Goal: Complete application form

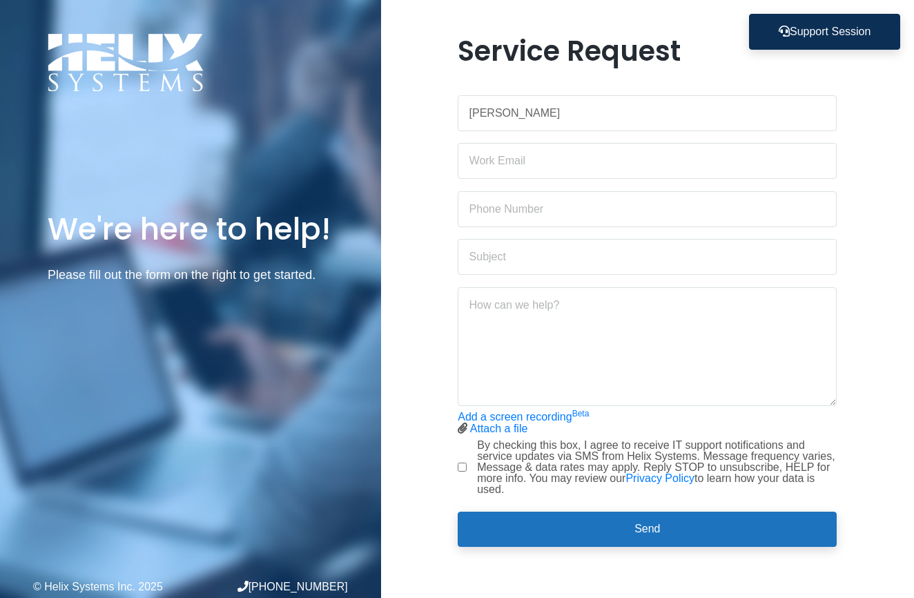
click at [891, 213] on div "Service Request [GEOGRAPHIC_DATA] Add a screen recording Beta Attach a file Sto…" at bounding box center [647, 299] width 533 height 529
click at [555, 107] on input "[PERSON_NAME]" at bounding box center [646, 113] width 379 height 36
type input "A"
click at [555, 107] on input "text" at bounding box center [646, 113] width 379 height 36
click at [829, 28] on button "Support Session" at bounding box center [824, 32] width 151 height 36
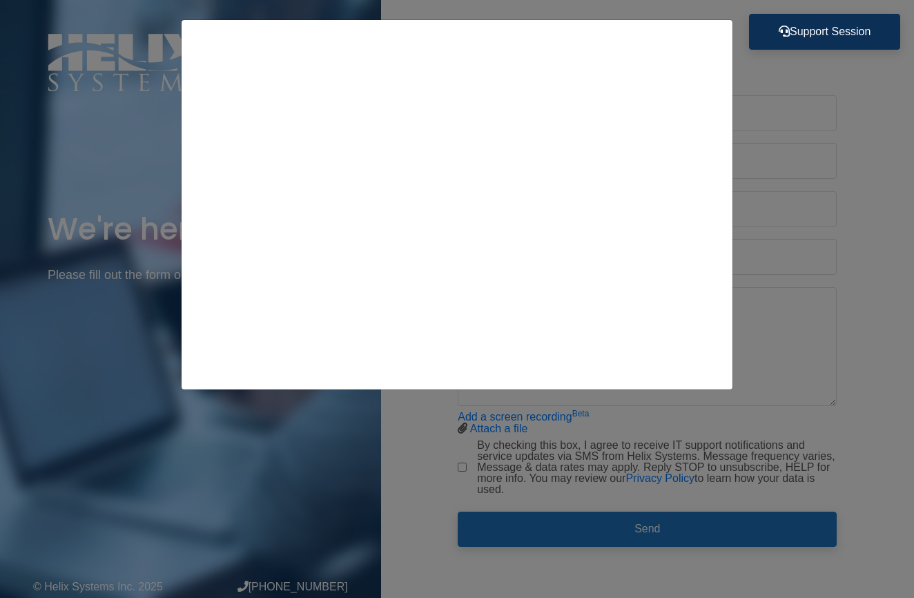
click at [660, 526] on div at bounding box center [457, 299] width 914 height 598
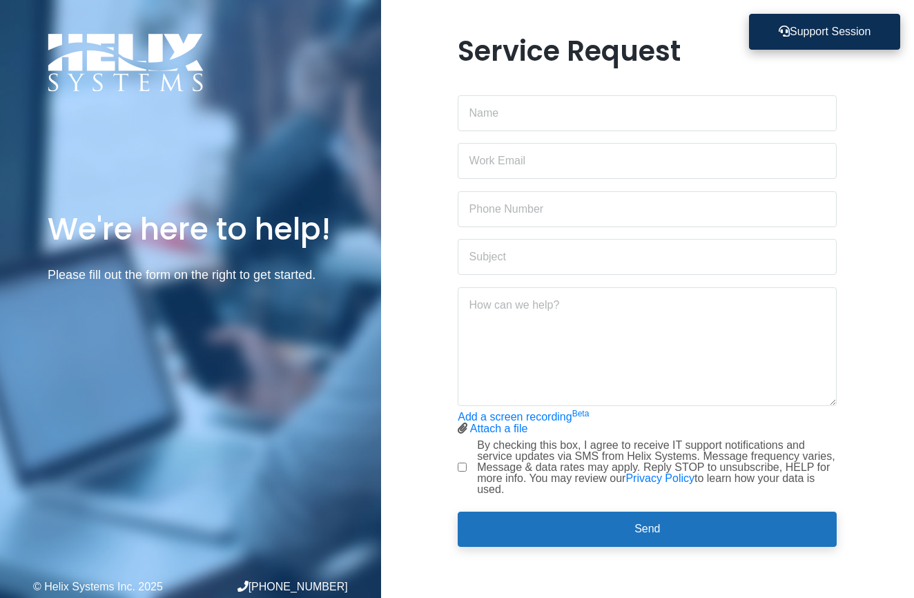
click at [805, 29] on button "Support Session" at bounding box center [824, 32] width 151 height 36
click at [796, 25] on button "Support Session" at bounding box center [824, 32] width 151 height 36
